Goal: Understand process/instructions: Learn how to perform a task or action

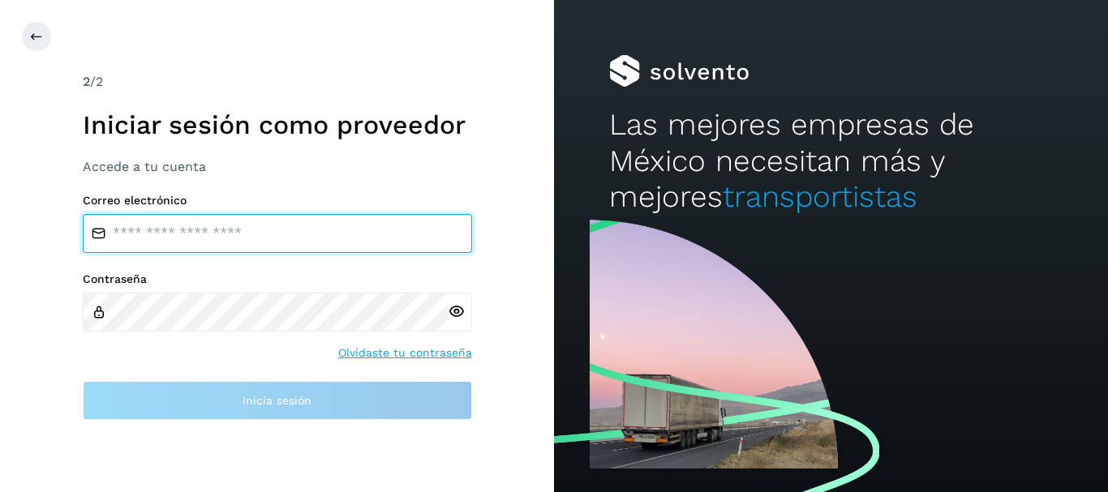
type input "**********"
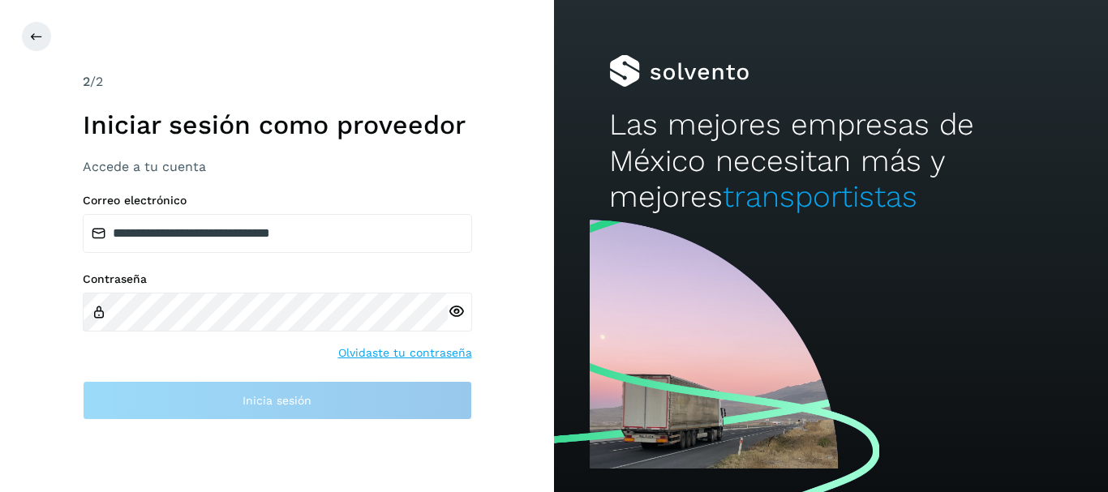
click at [453, 309] on icon at bounding box center [456, 311] width 17 height 17
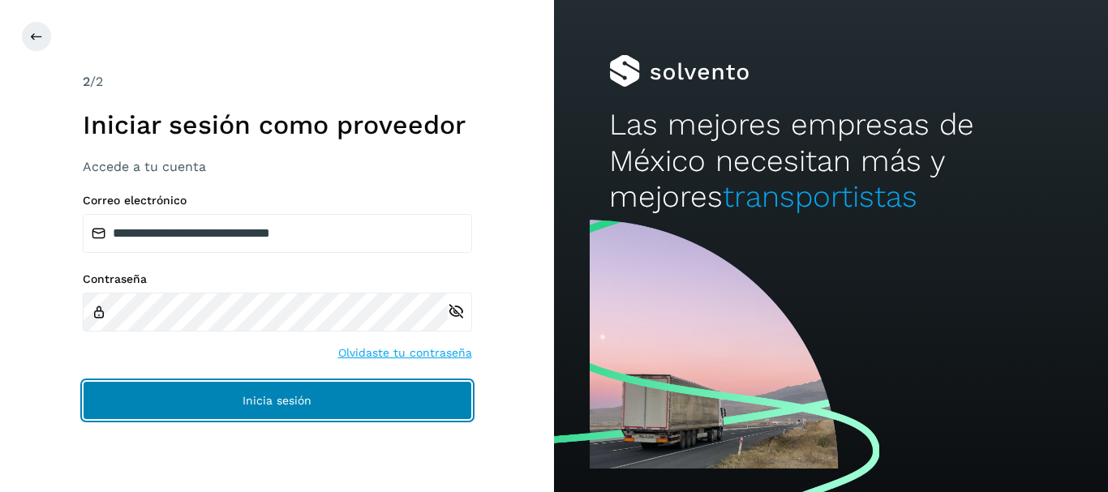
click at [342, 397] on button "Inicia sesión" at bounding box center [277, 400] width 389 height 39
click at [312, 407] on button "Inicia sesión" at bounding box center [277, 400] width 389 height 39
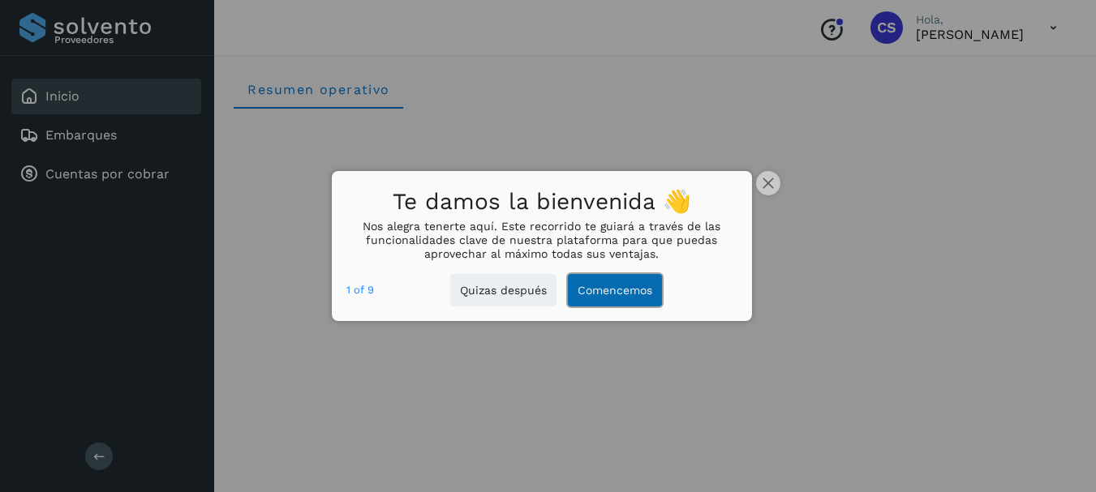
click at [622, 292] on button "Comencemos" at bounding box center [615, 290] width 94 height 33
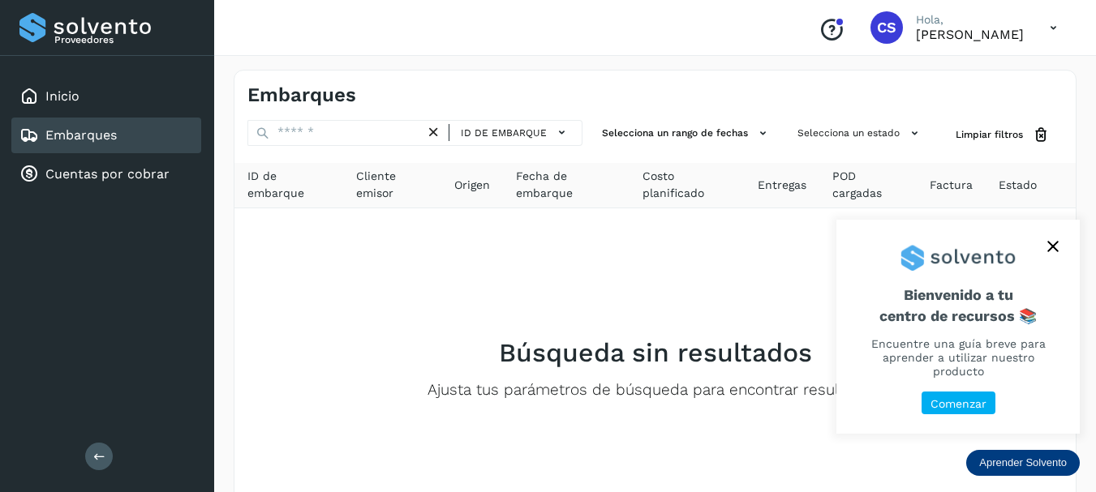
click at [965, 398] on p "Comenzar" at bounding box center [958, 404] width 56 height 14
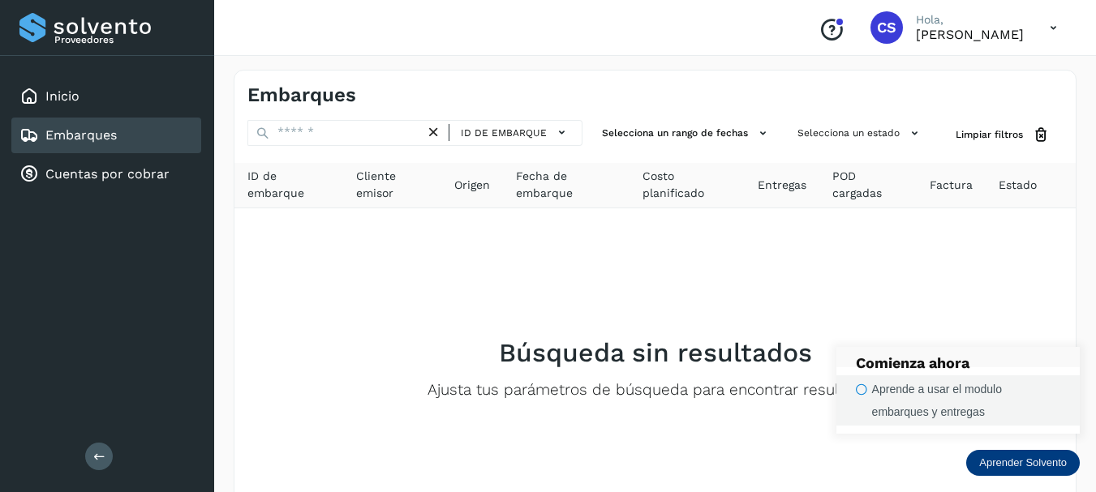
click at [886, 395] on div "Aprende a usar el modulo embarques y entregas" at bounding box center [966, 400] width 188 height 45
